Goal: Check status: Check status

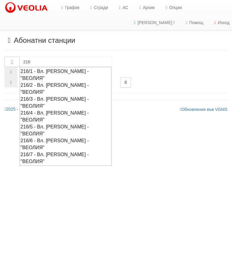
click at [74, 123] on div "216/5 - Вл. [PERSON_NAME] - "ВЕОЛИЯ"" at bounding box center [66, 130] width 90 height 14
type input "216/5 - Вл. [PERSON_NAME] - "ВЕОЛИЯ""
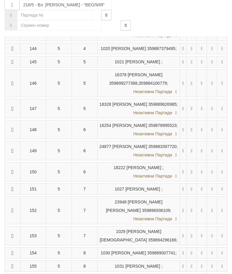
scroll to position [322, 0]
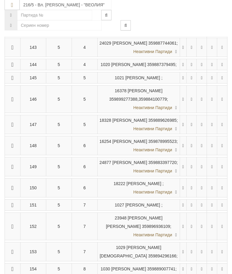
click at [13, 50] on icon "button" at bounding box center [12, 48] width 7 height 4
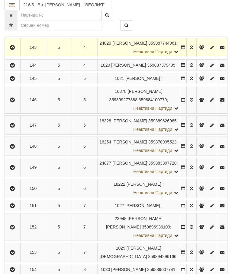
scroll to position [305, 0]
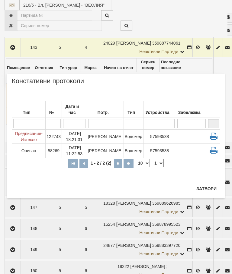
click at [84, 136] on td "[DATE] 18:21:31" at bounding box center [74, 136] width 25 height 14
click at [110, 150] on td "[PERSON_NAME]" at bounding box center [105, 151] width 37 height 14
click at [214, 186] on button "Затвори" at bounding box center [205, 189] width 27 height 10
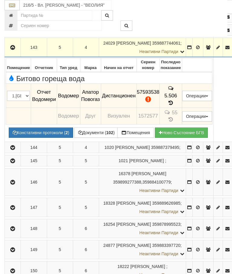
click at [177, 99] on span "5.506" at bounding box center [170, 96] width 13 height 6
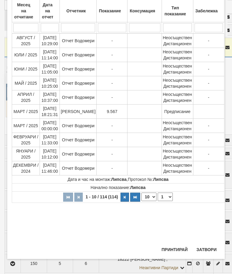
scroll to position [241, 0]
click at [166, 195] on select "1 2 3 4 5 6 7 8 9 10 11 12" at bounding box center [164, 197] width 15 height 8
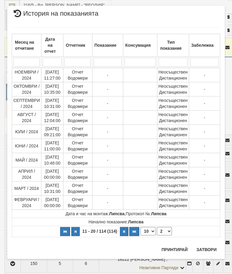
scroll to position [0, 0]
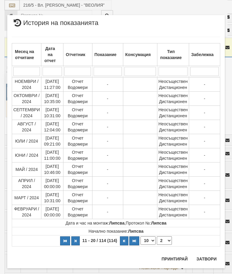
click at [165, 239] on select "1 2 3 4 5 6 7 8 9 10 11 12" at bounding box center [164, 240] width 15 height 8
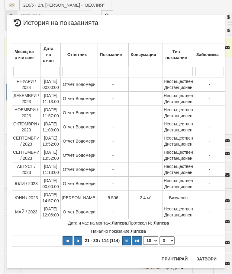
click at [165, 239] on select "1 2 3 4 5 6 7 8 9 10 11 12" at bounding box center [166, 240] width 15 height 8
select select "4"
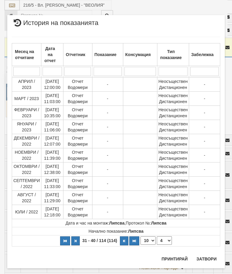
click at [208, 257] on button "Затвори" at bounding box center [205, 259] width 27 height 10
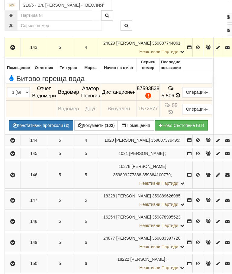
click at [97, 131] on button "Документи ( 102 )" at bounding box center [96, 125] width 44 height 10
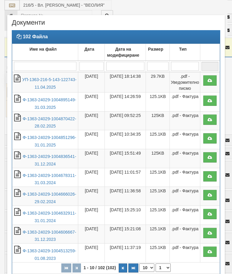
click at [63, 100] on link "Ф-1363-24029-1004895149-31.03.2025" at bounding box center [49, 103] width 53 height 12
click at [125, 78] on td "[DATE] 18:14:38" at bounding box center [125, 82] width 41 height 21
click at [54, 81] on link "УП-1363-216-5-143-122743-11.04.2025" at bounding box center [49, 83] width 54 height 12
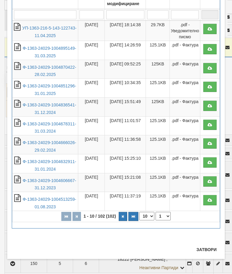
scroll to position [52, 0]
click at [207, 248] on button "Затвори" at bounding box center [205, 250] width 27 height 10
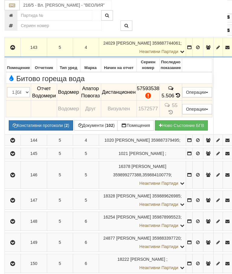
click at [14, 52] on button "button" at bounding box center [13, 47] width 14 height 9
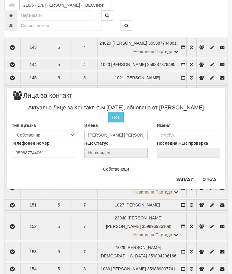
click at [210, 178] on button "Отказ" at bounding box center [208, 180] width 21 height 10
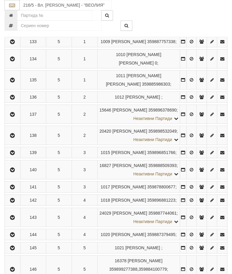
scroll to position [136, 0]
